Goal: Transaction & Acquisition: Purchase product/service

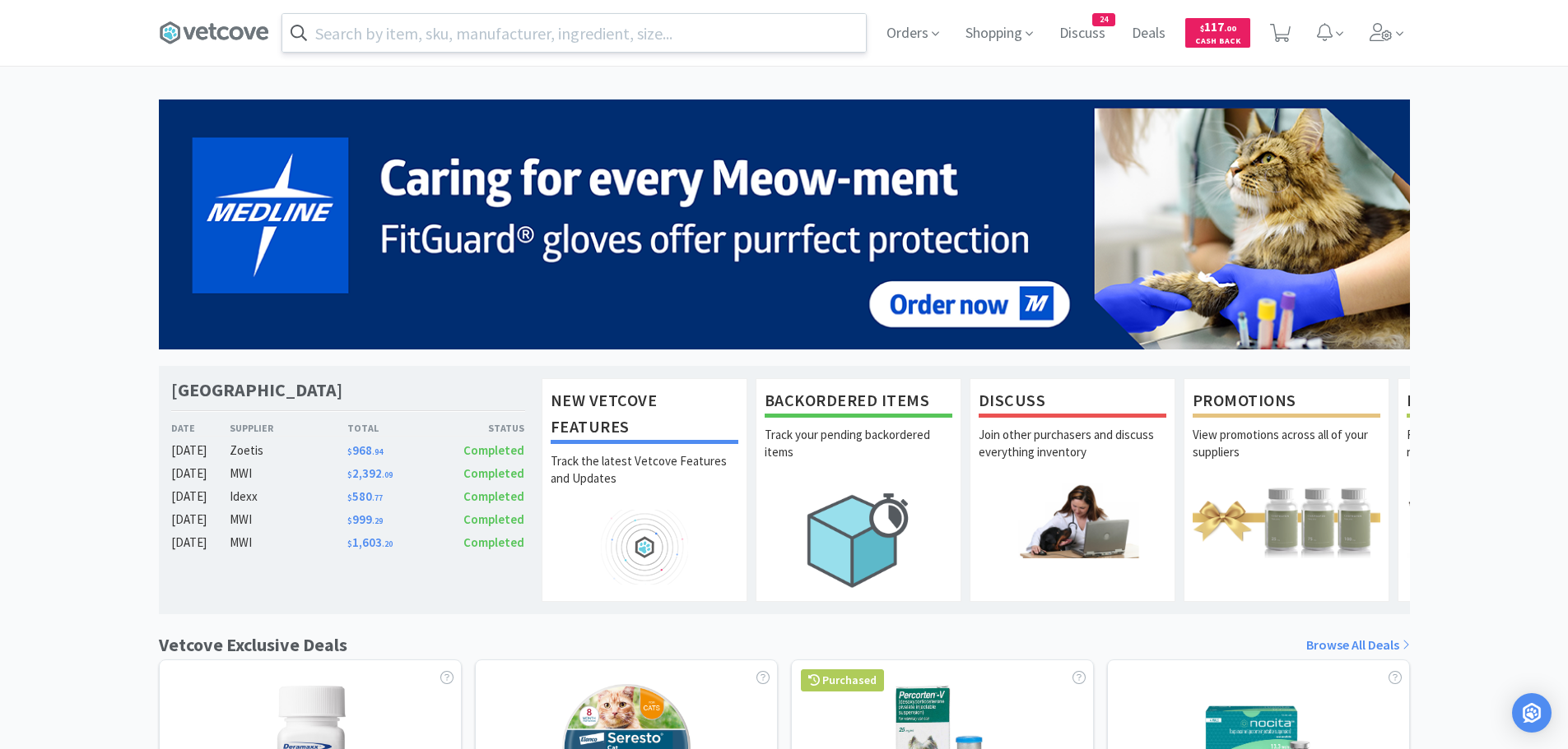
click at [790, 40] on input "text" at bounding box center [574, 33] width 583 height 38
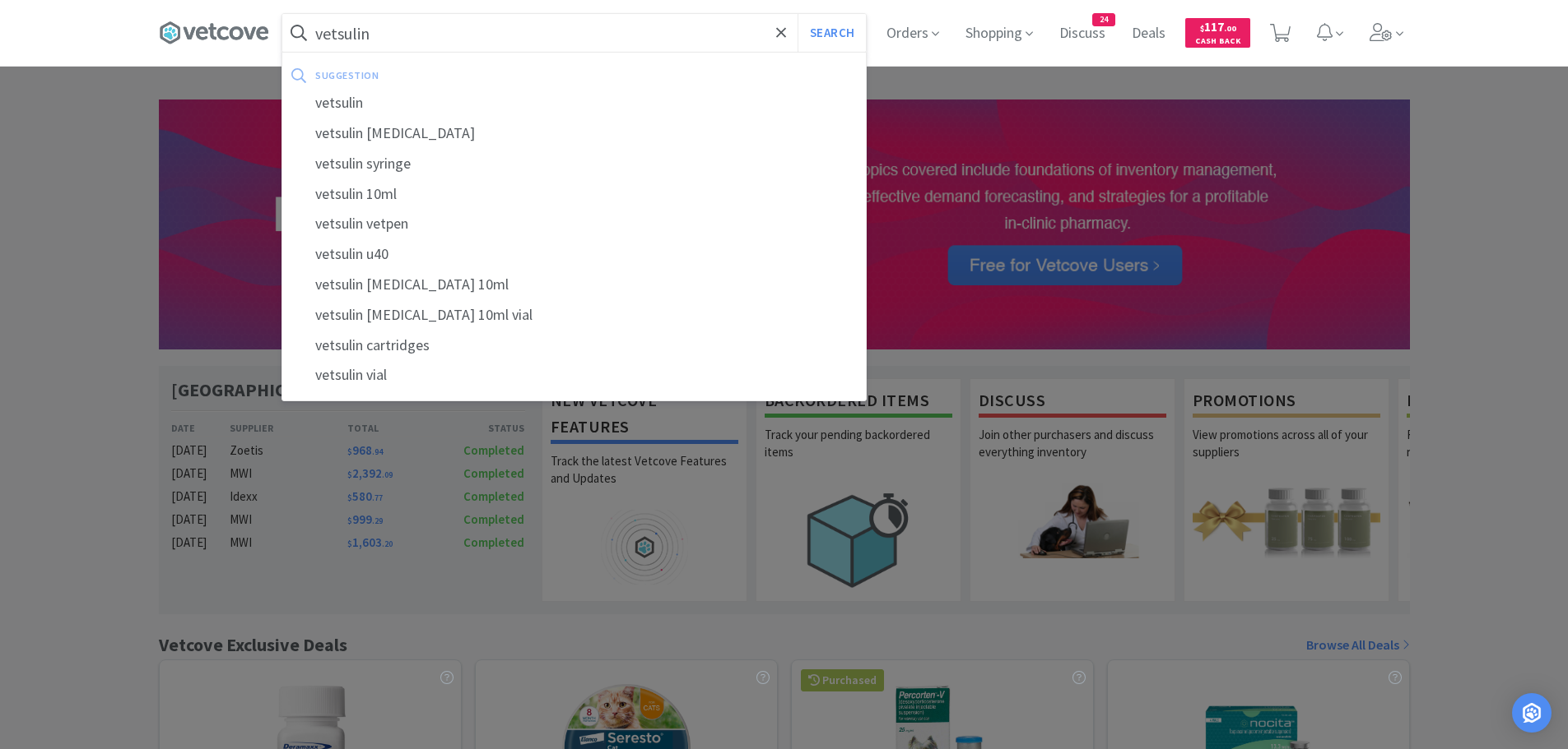
type input "vetsulin"
click at [798, 14] on button "Search" at bounding box center [831, 33] width 68 height 38
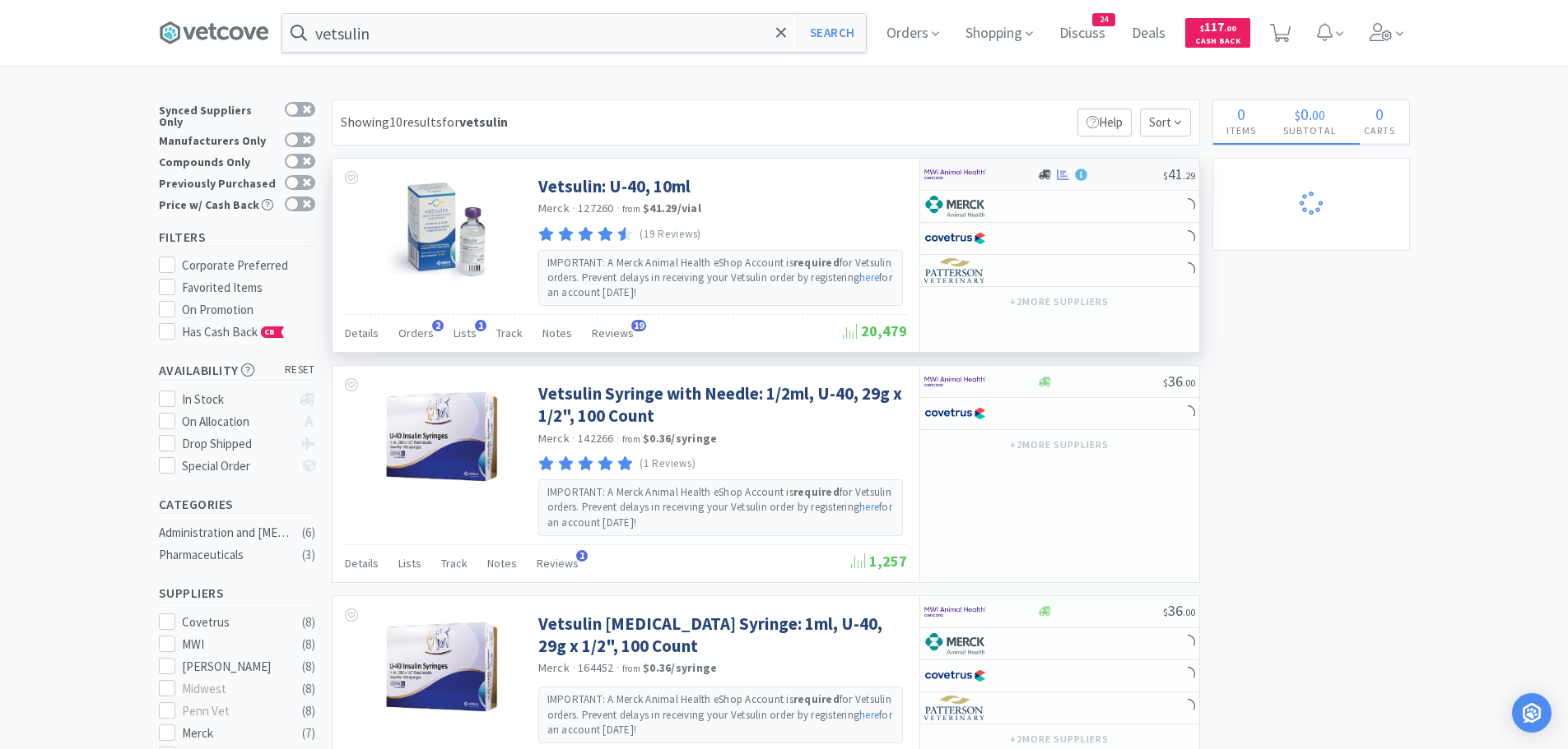
click at [1109, 178] on div at bounding box center [1099, 175] width 126 height 13
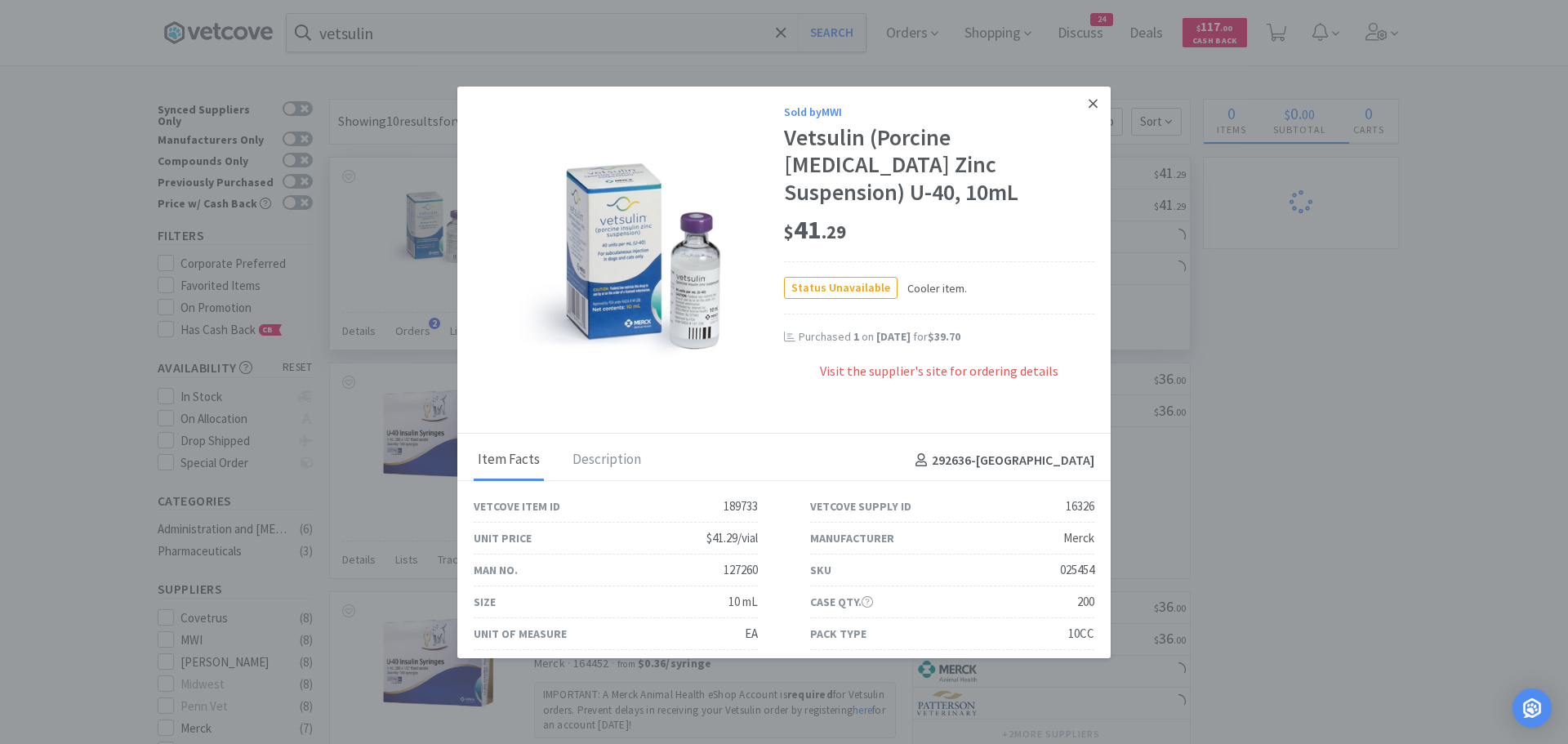
click at [1088, 105] on icon at bounding box center [1093, 103] width 9 height 9
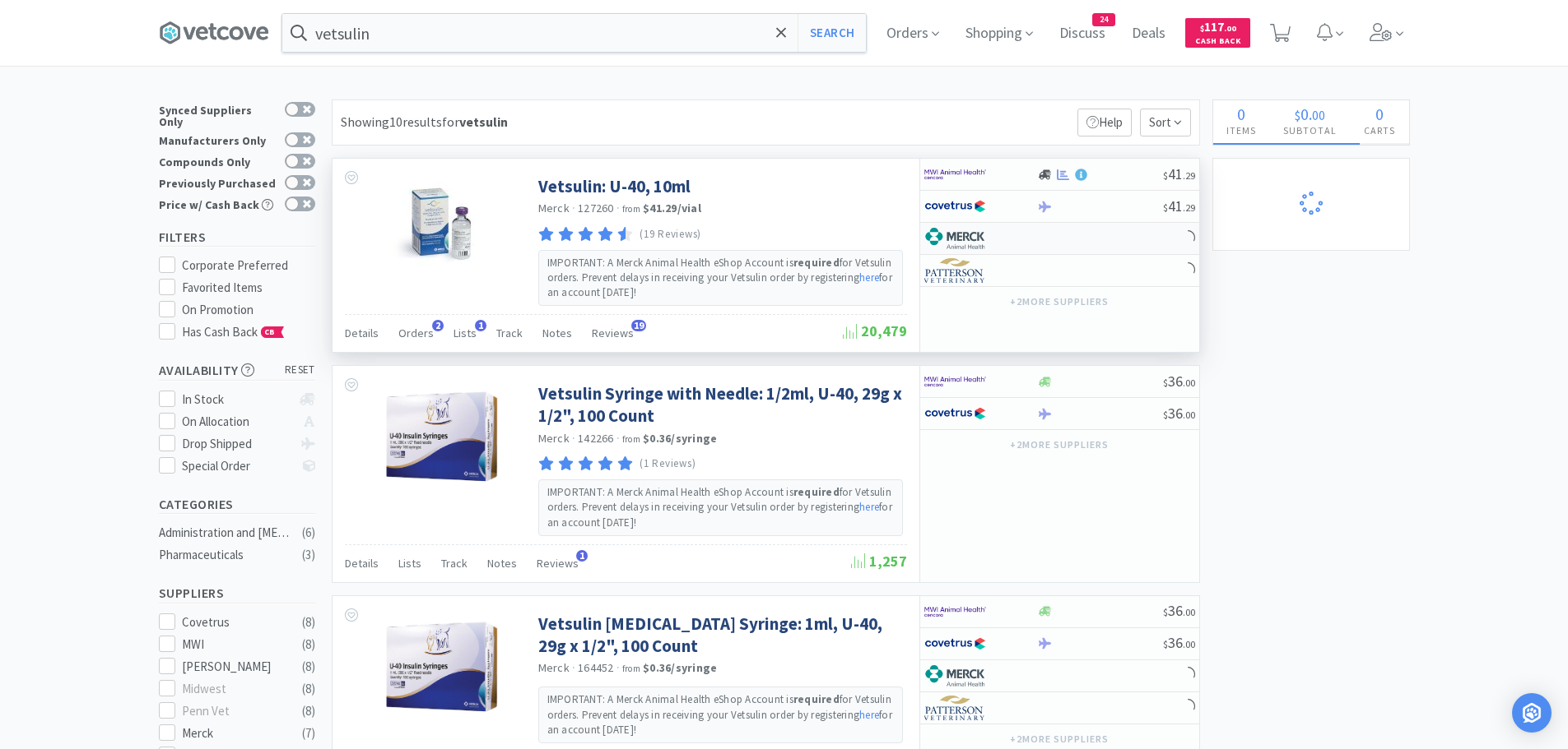
click at [995, 243] on div at bounding box center [969, 238] width 90 height 28
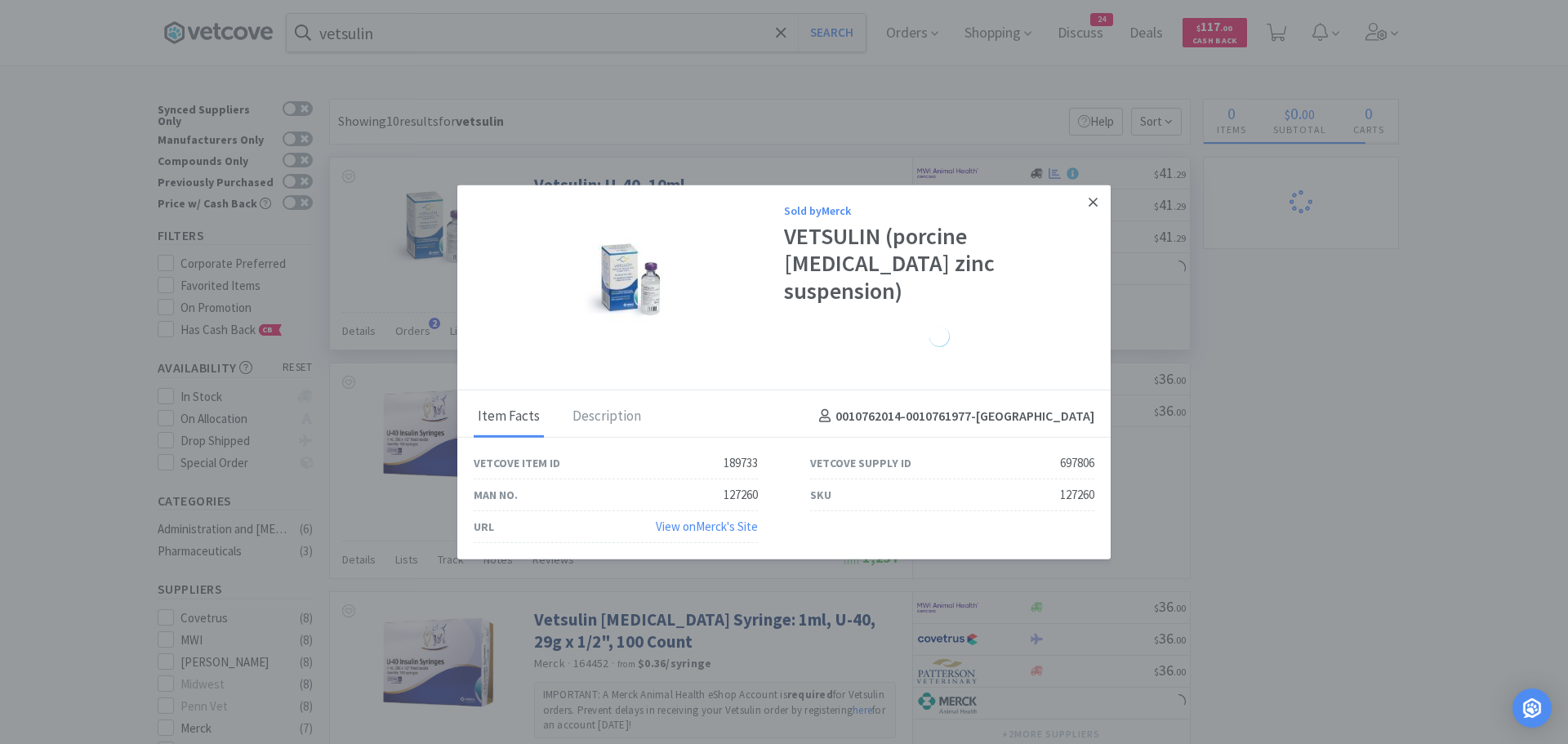
click at [1088, 209] on icon at bounding box center [1093, 202] width 9 height 14
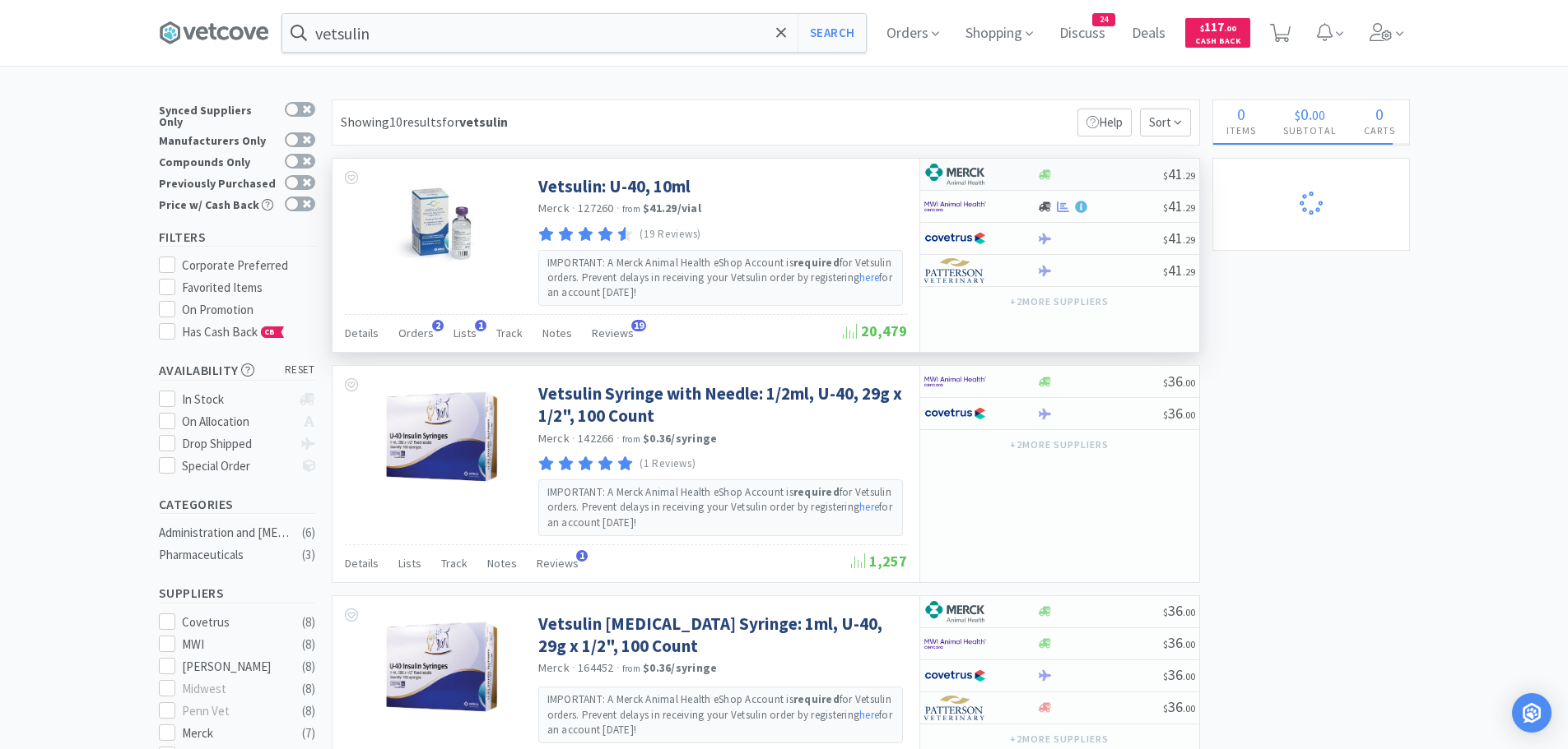
click at [1070, 169] on div at bounding box center [1099, 175] width 126 height 13
select select "2"
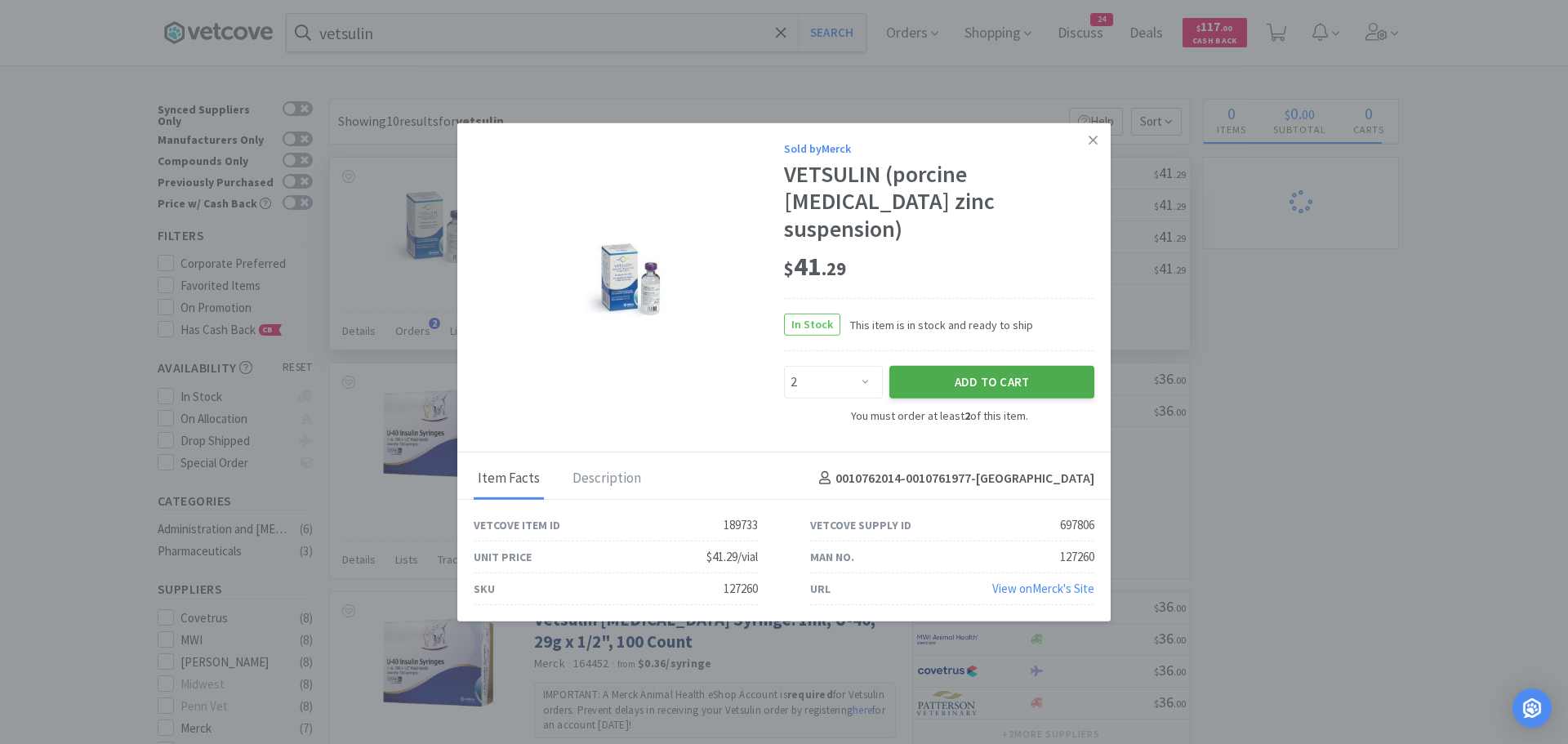
click at [1003, 366] on button "Add to Cart" at bounding box center [992, 382] width 205 height 33
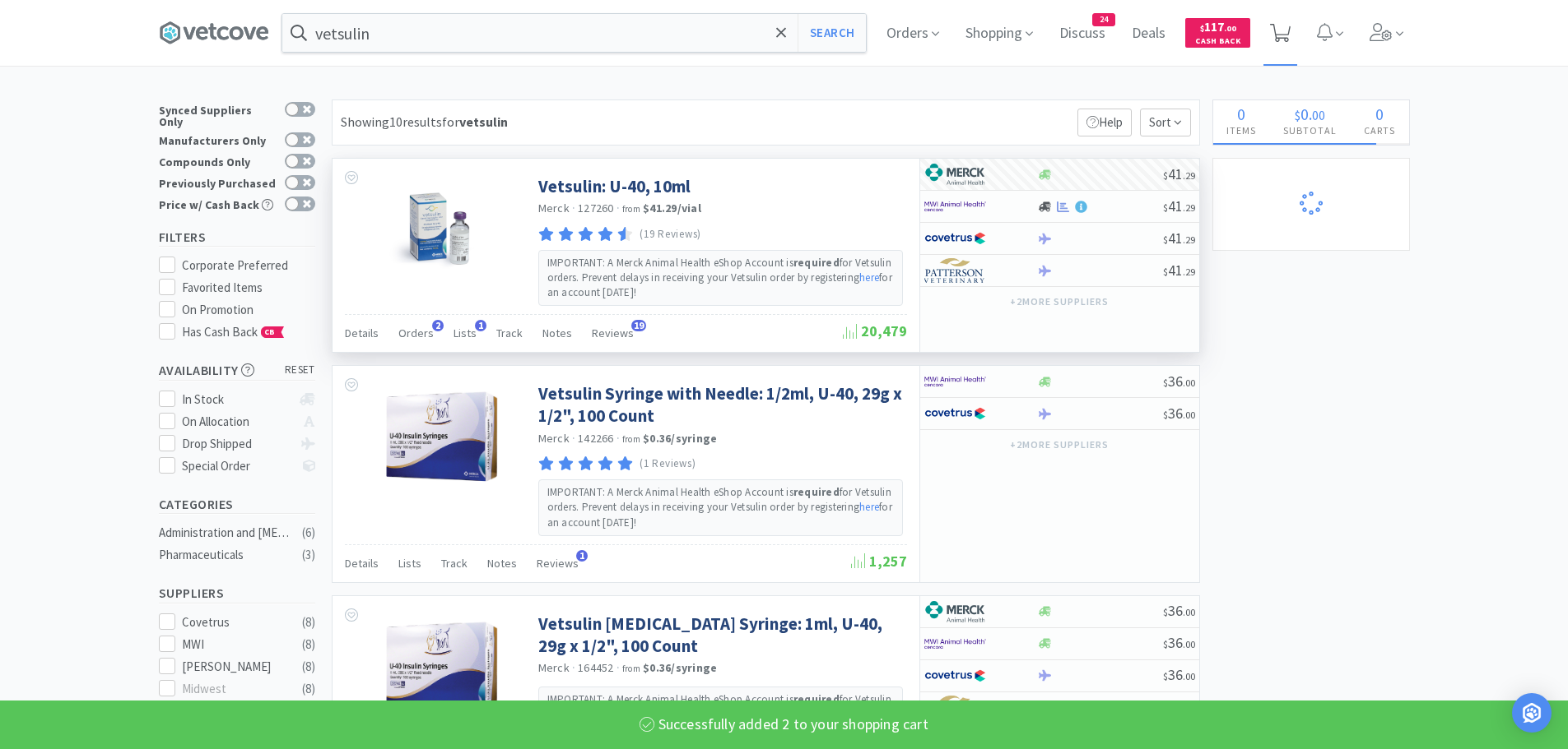
click at [1297, 40] on span at bounding box center [1280, 33] width 34 height 66
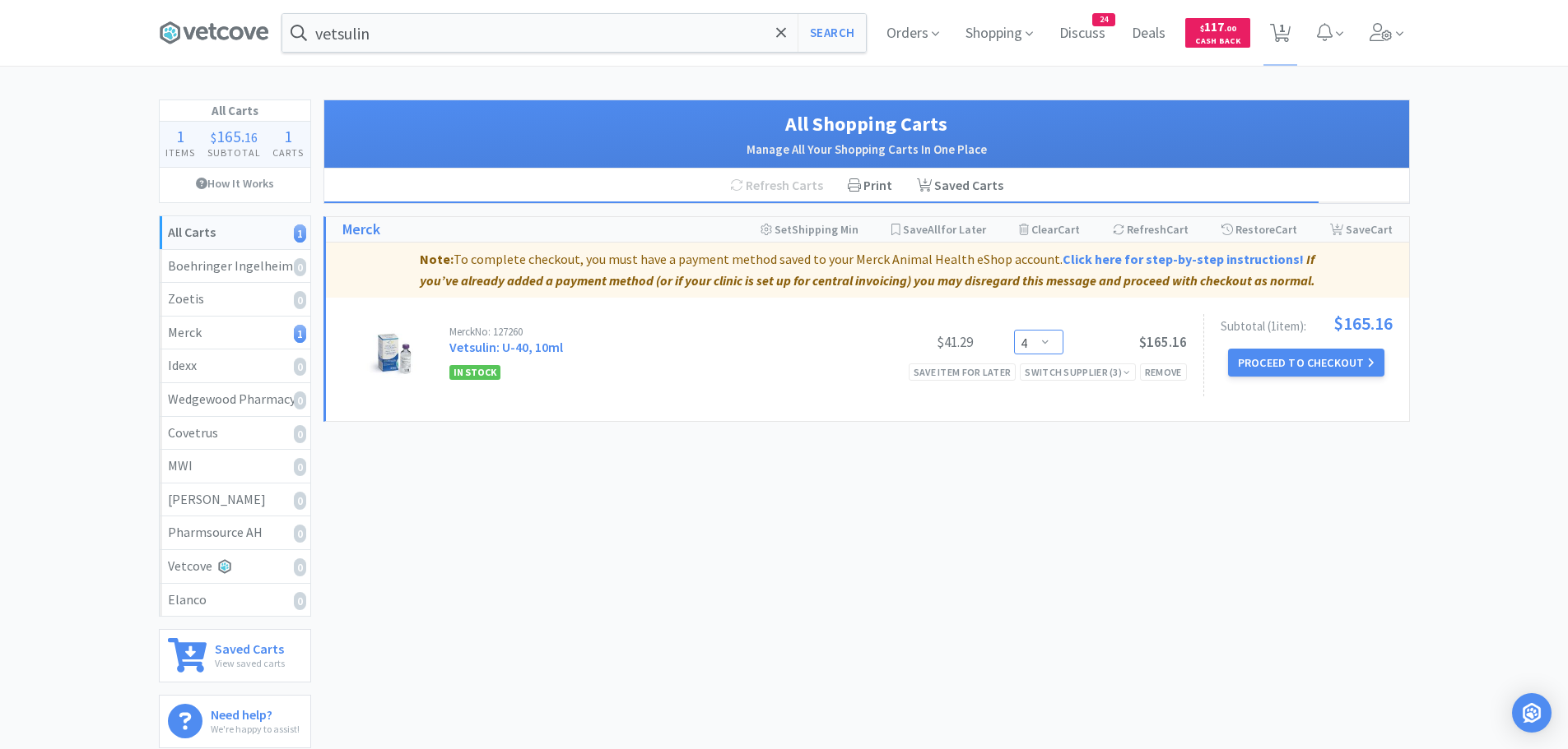
click at [1036, 336] on select "Enter Quantity 2 3 4 5 6 7 8 9 10 11 12 13 14 15 16 17 18 19 20 21 Enter Quanti…" at bounding box center [1038, 342] width 49 height 25
click at [1014, 330] on select "Enter Quantity 2 3 4 5 6 7 8 9 10 11 12 13 14 15 16 17 18 19 20 21 Enter Quanti…" at bounding box center [1038, 342] width 49 height 25
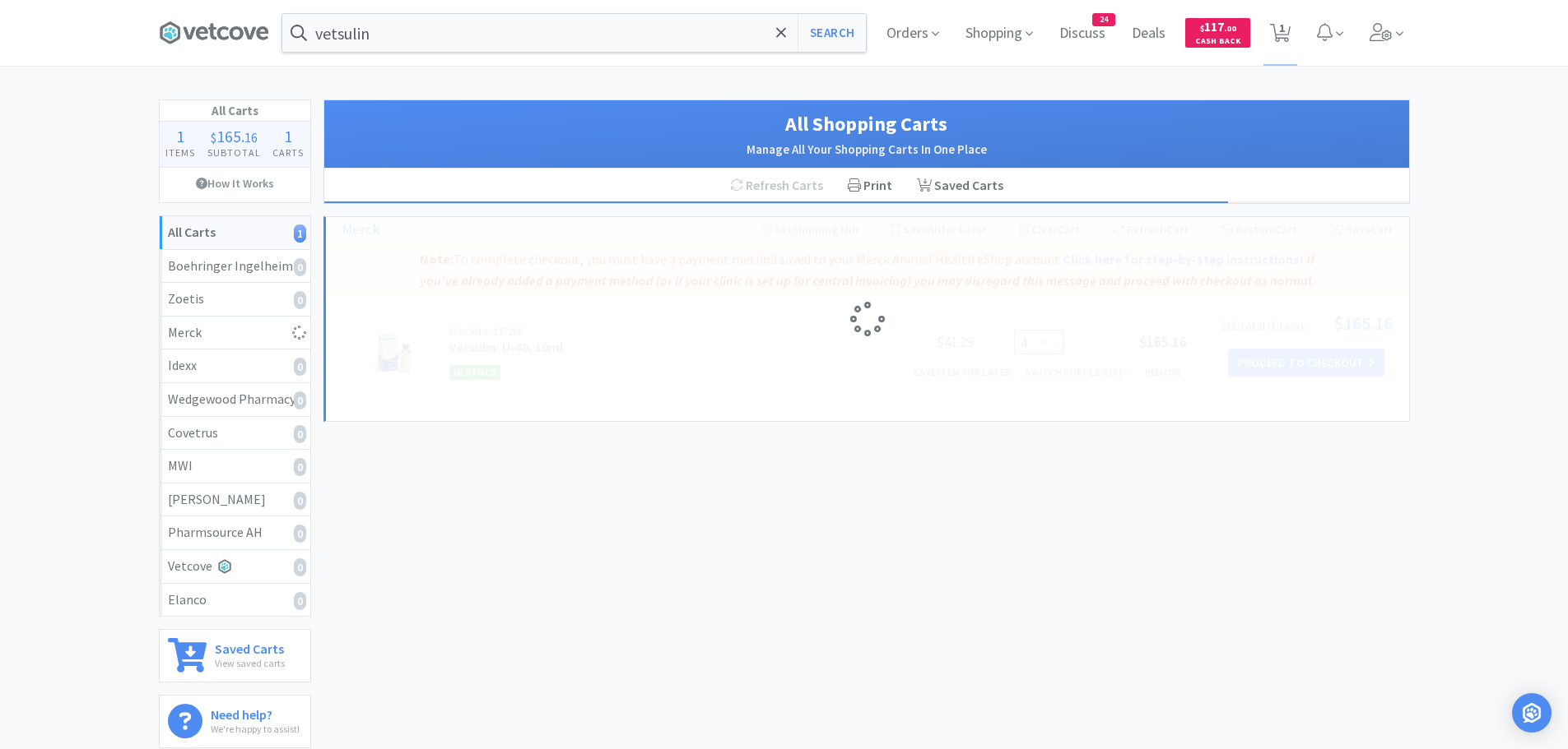
select select "2"
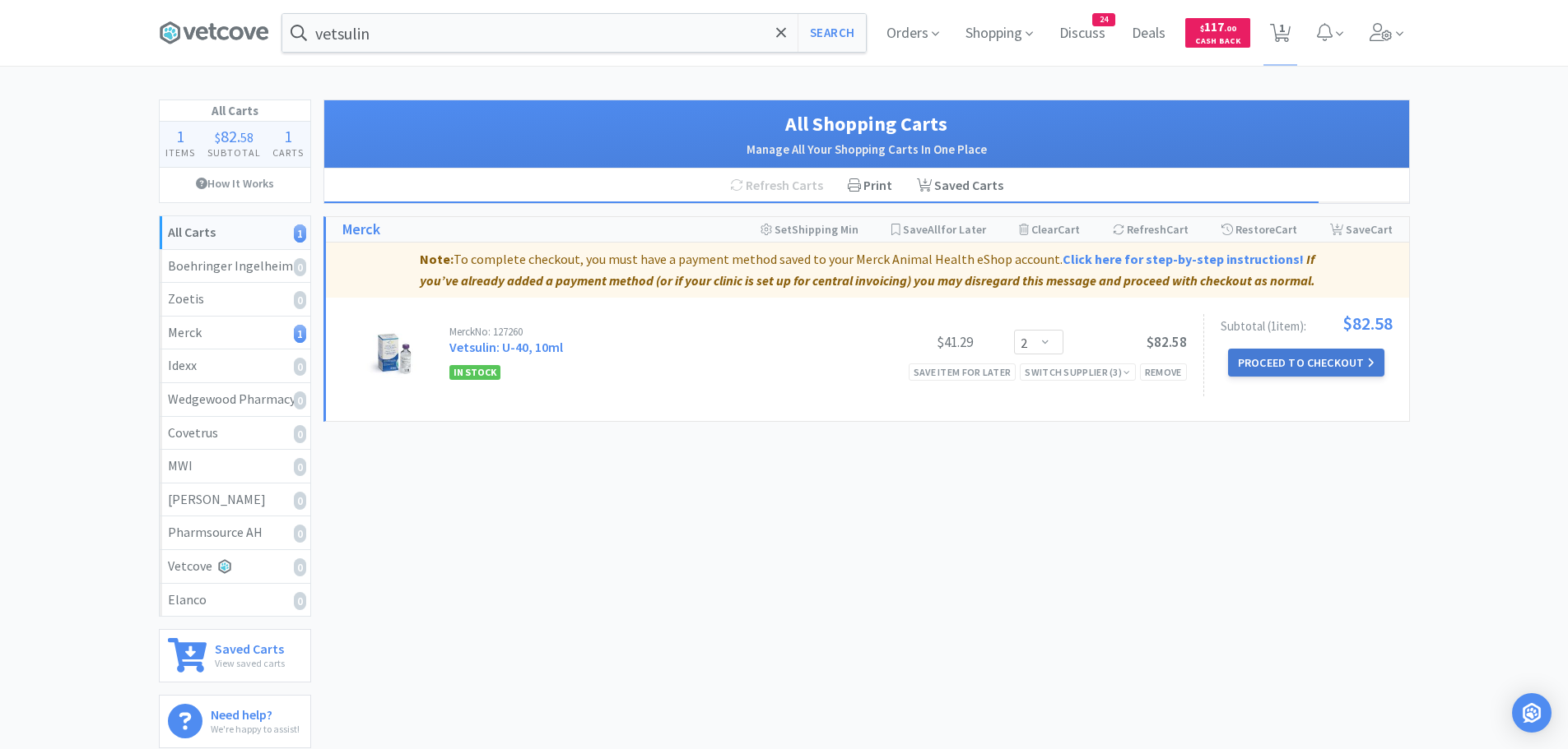
click at [1266, 358] on button "Proceed to Checkout" at bounding box center [1306, 363] width 157 height 28
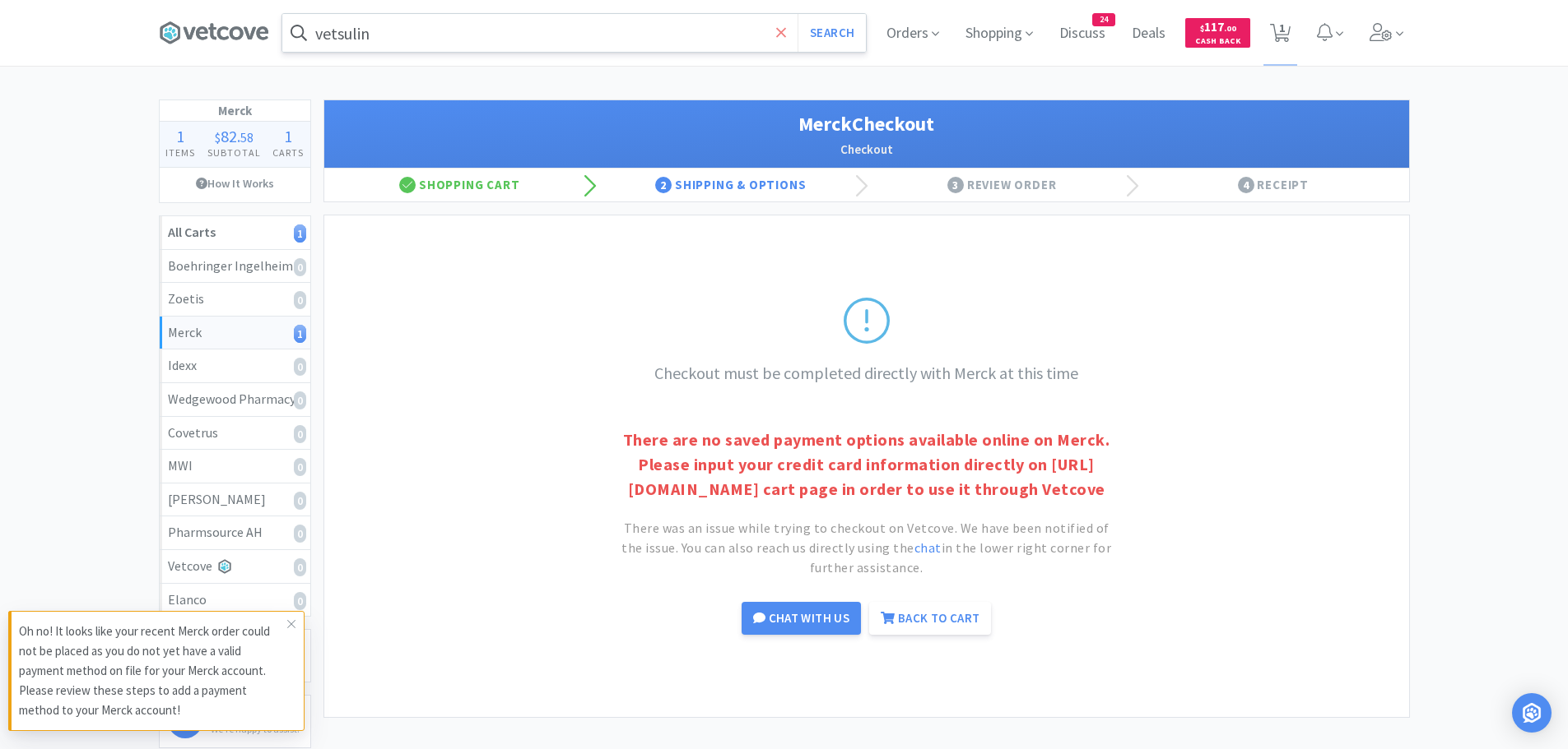
click at [780, 26] on icon at bounding box center [781, 33] width 11 height 16
